Goal: Find specific page/section: Find specific page/section

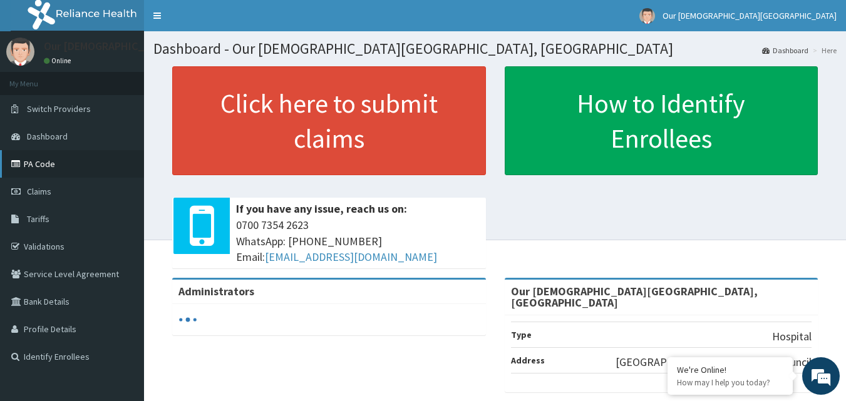
click at [40, 160] on link "PA Code" at bounding box center [72, 164] width 144 height 28
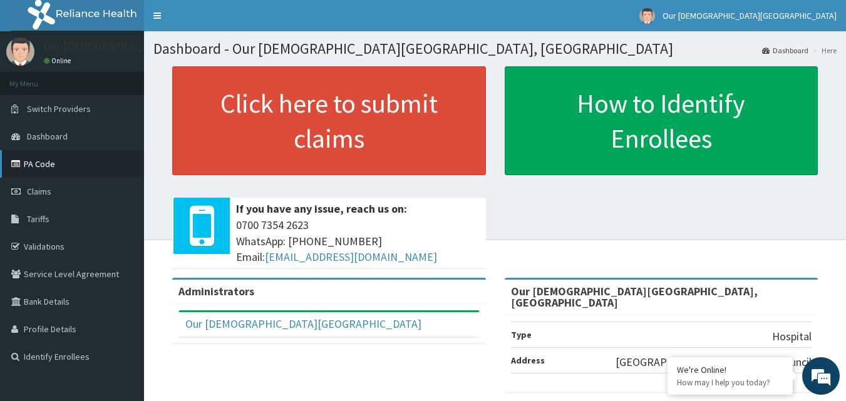
click at [52, 164] on link "PA Code" at bounding box center [72, 164] width 144 height 28
